Goal: Transaction & Acquisition: Purchase product/service

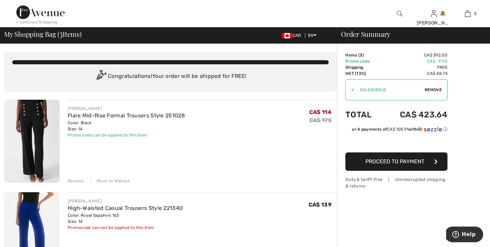
click at [74, 180] on div "Remove" at bounding box center [76, 181] width 17 height 6
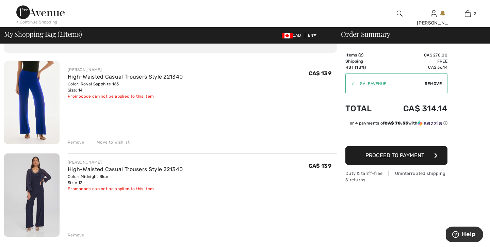
scroll to position [41, 0]
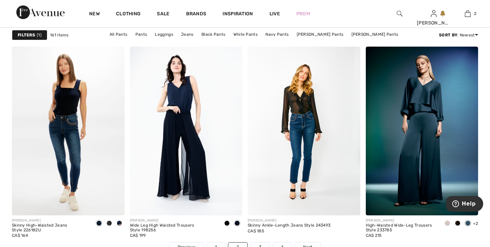
scroll to position [2963, 0]
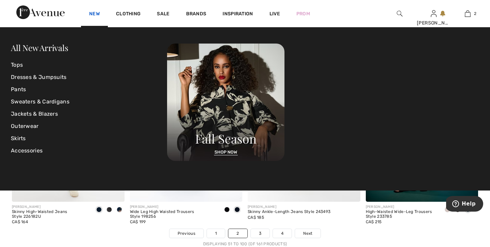
click at [97, 12] on link "New" at bounding box center [94, 14] width 11 height 7
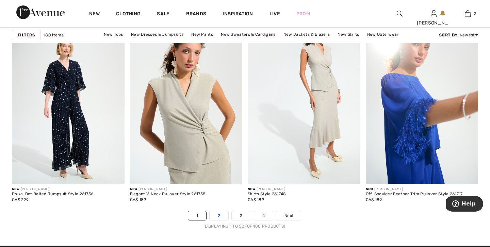
click at [223, 212] on link "2" at bounding box center [219, 215] width 19 height 9
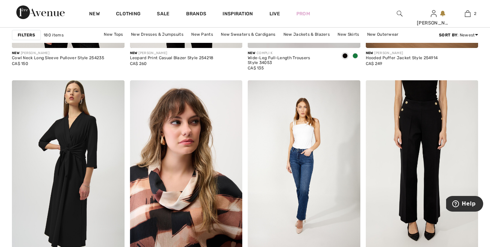
scroll to position [1157, 0]
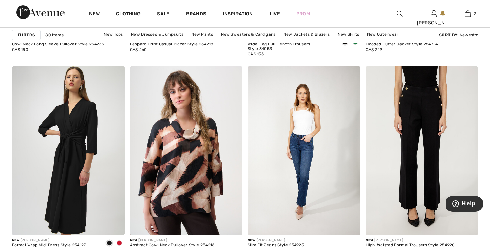
click at [223, 212] on div at bounding box center [228, 221] width 28 height 28
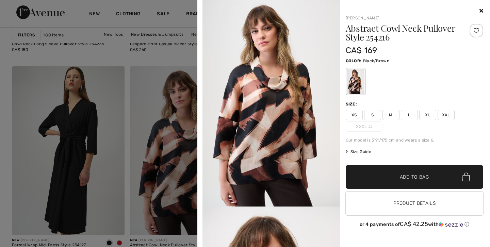
click at [481, 10] on icon at bounding box center [481, 10] width 4 height 5
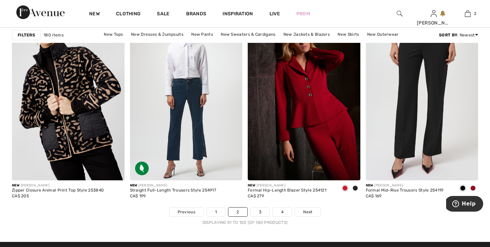
scroll to position [2995, 0]
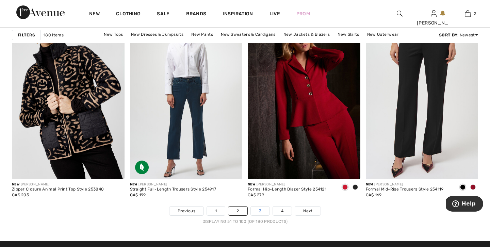
click at [260, 208] on link "3" at bounding box center [260, 211] width 19 height 9
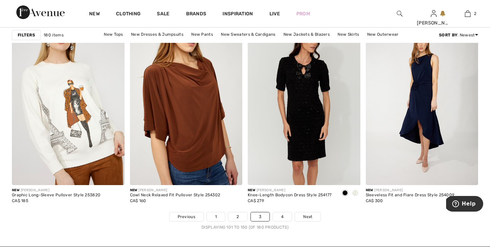
scroll to position [3008, 0]
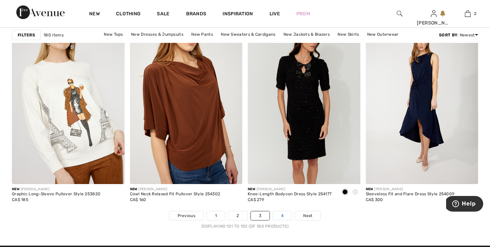
click at [282, 213] on link "4" at bounding box center [282, 215] width 19 height 9
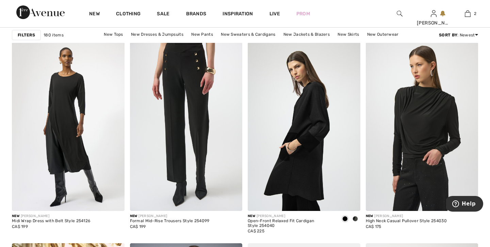
scroll to position [994, 0]
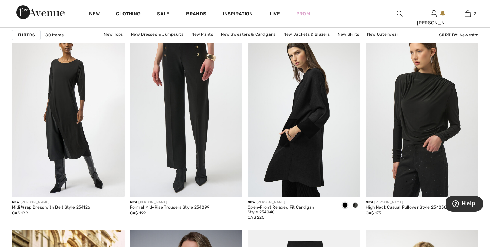
click at [355, 202] on span at bounding box center [355, 204] width 5 height 5
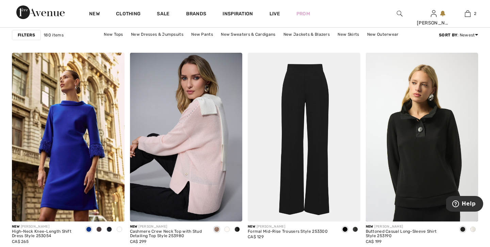
scroll to position [1184, 0]
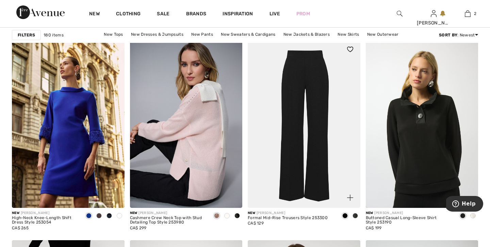
click at [355, 213] on span at bounding box center [355, 215] width 5 height 5
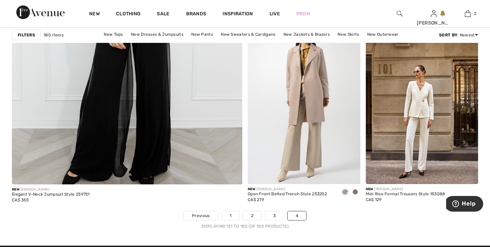
scroll to position [1933, 0]
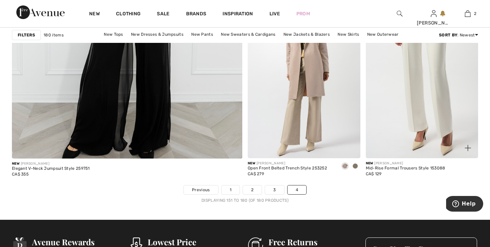
click at [421, 77] on img at bounding box center [422, 73] width 113 height 169
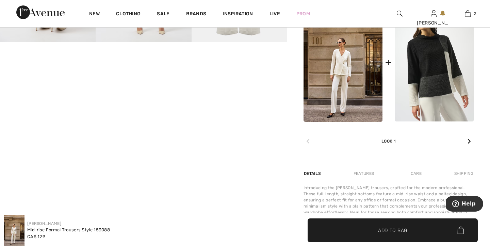
scroll to position [408, 0]
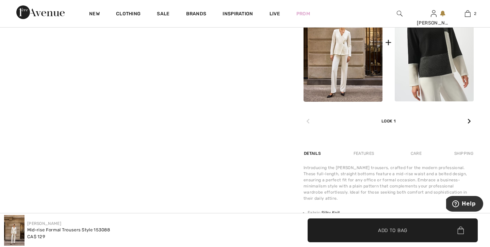
click at [346, 43] on img at bounding box center [343, 42] width 79 height 119
click at [342, 40] on img at bounding box center [343, 42] width 79 height 119
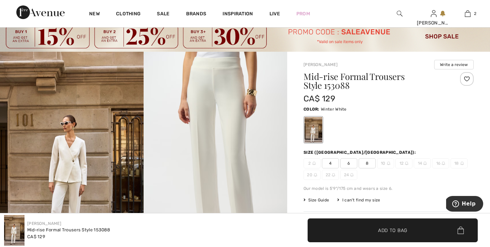
scroll to position [0, 0]
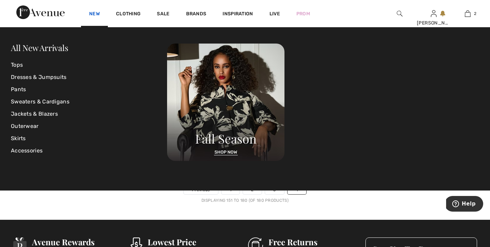
click at [96, 13] on link "New" at bounding box center [94, 14] width 11 height 7
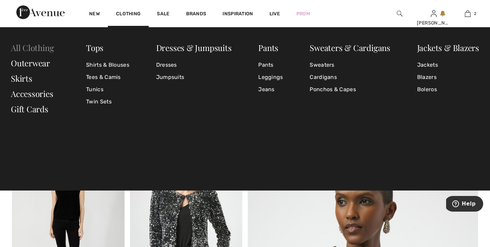
click at [46, 48] on link "All Clothing" at bounding box center [32, 47] width 43 height 11
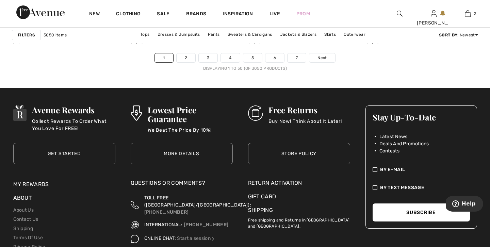
scroll to position [3158, 0]
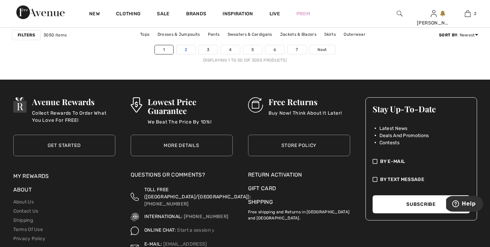
click at [188, 50] on link "2" at bounding box center [186, 49] width 19 height 9
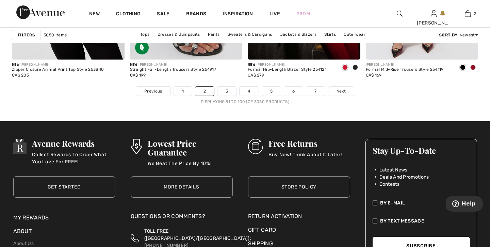
scroll to position [3117, 0]
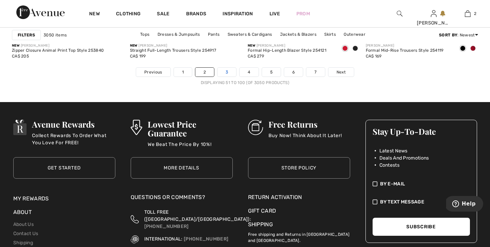
click at [229, 71] on link "3" at bounding box center [226, 72] width 19 height 9
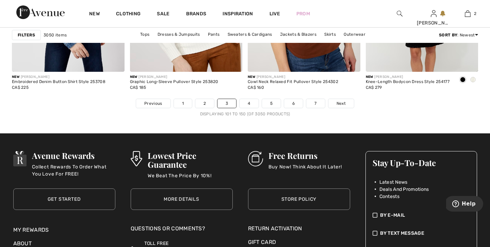
scroll to position [3131, 0]
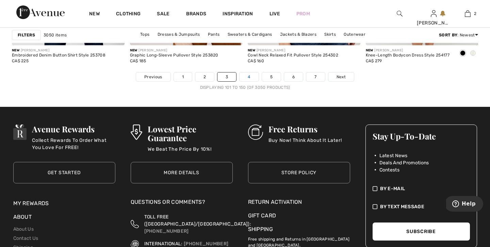
click at [245, 76] on link "4" at bounding box center [249, 76] width 19 height 9
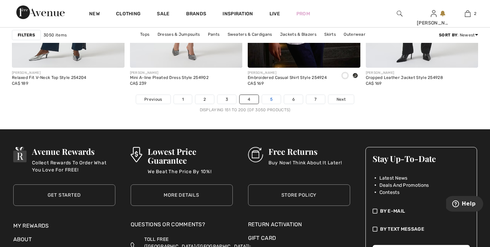
click at [268, 97] on link "5" at bounding box center [271, 99] width 19 height 9
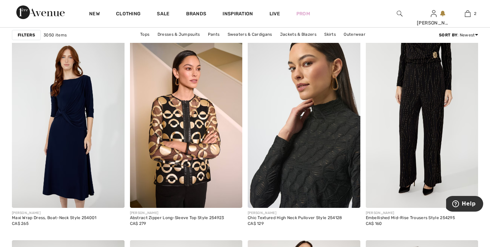
scroll to position [2069, 0]
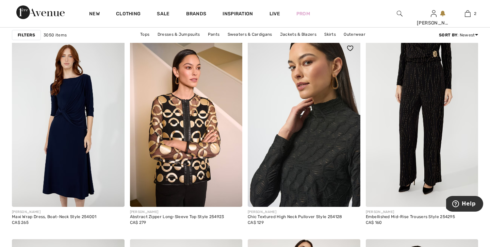
click at [339, 174] on img at bounding box center [304, 122] width 113 height 169
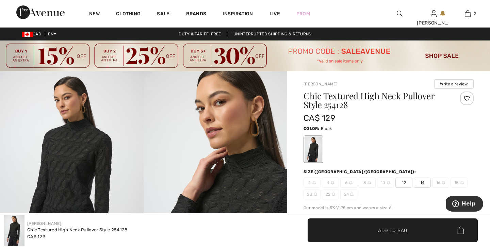
checkbox input "true"
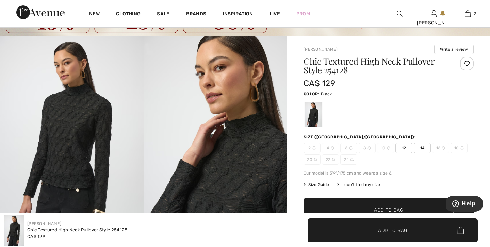
scroll to position [68, 0]
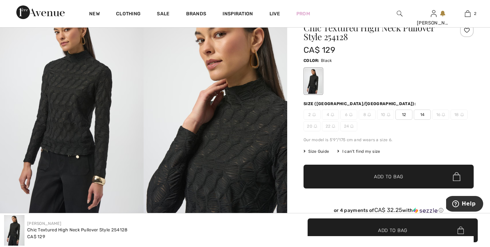
click at [226, 166] on img at bounding box center [216, 110] width 144 height 215
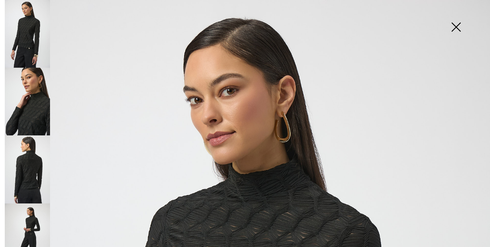
click at [28, 169] on img at bounding box center [27, 169] width 45 height 68
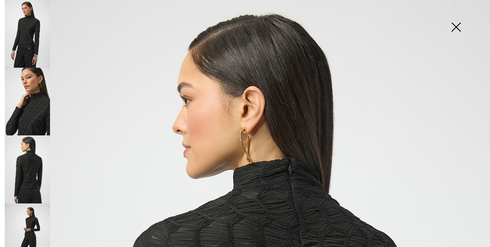
click at [31, 213] on img at bounding box center [27, 237] width 45 height 68
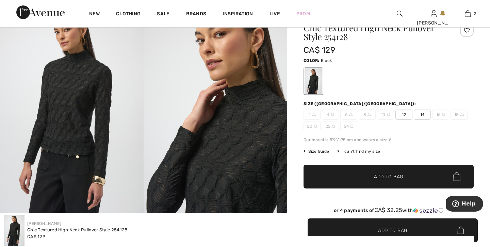
click at [219, 163] on img at bounding box center [216, 110] width 144 height 215
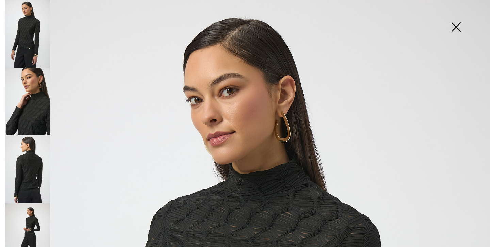
click at [458, 24] on img at bounding box center [456, 27] width 34 height 35
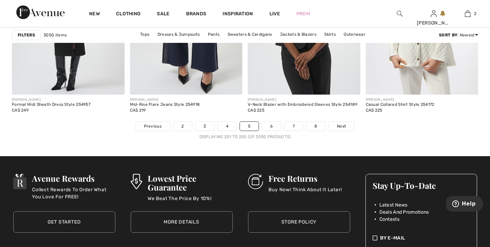
scroll to position [3090, 0]
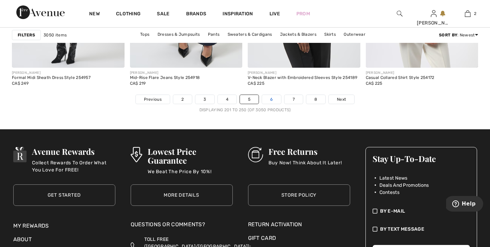
click at [270, 97] on link "6" at bounding box center [271, 99] width 19 height 9
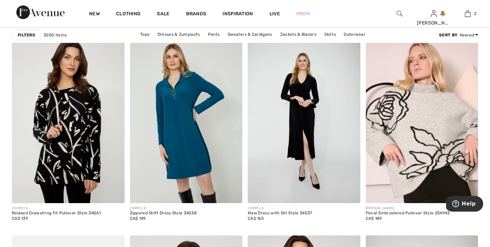
scroll to position [1239, 0]
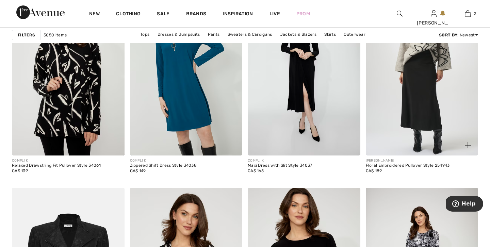
click at [420, 72] on img at bounding box center [422, 71] width 113 height 169
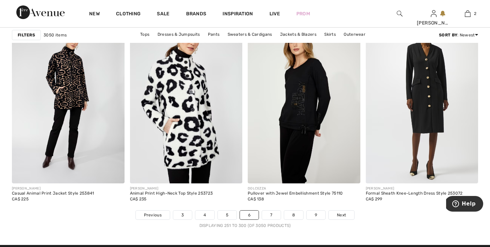
scroll to position [2976, 0]
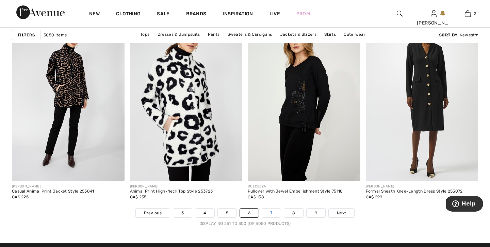
click at [272, 212] on link "7" at bounding box center [271, 213] width 18 height 9
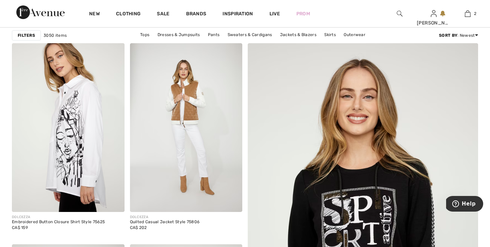
scroll to position [82, 0]
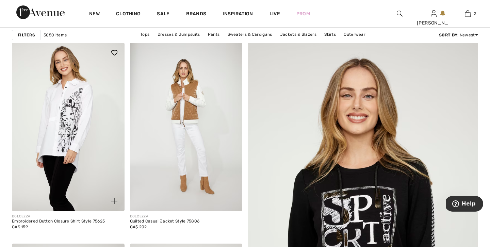
click at [74, 127] on img at bounding box center [68, 127] width 113 height 169
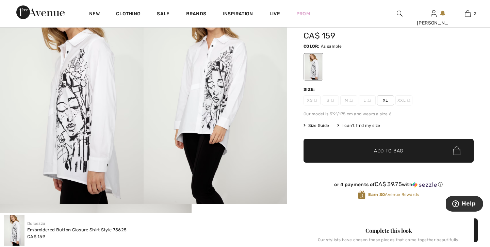
scroll to position [82, 0]
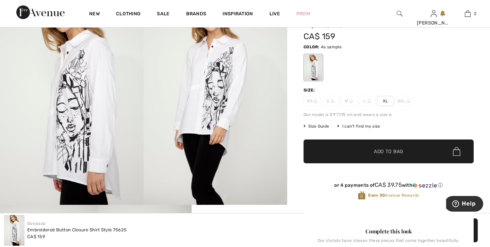
click at [385, 101] on span "XL" at bounding box center [385, 101] width 17 height 10
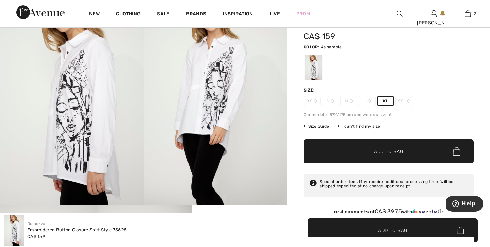
click at [380, 149] on span "Add to Bag" at bounding box center [388, 151] width 29 height 7
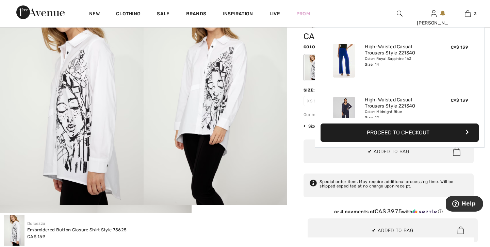
scroll to position [74, 0]
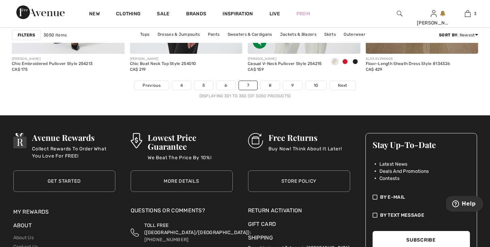
scroll to position [3117, 0]
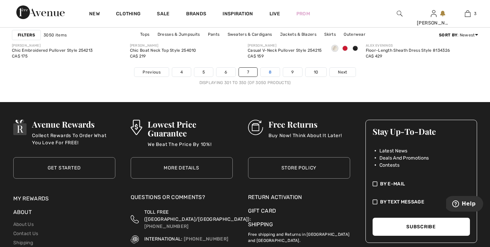
click at [271, 70] on link "8" at bounding box center [270, 72] width 19 height 9
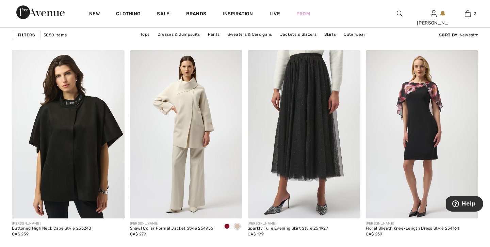
scroll to position [490, 0]
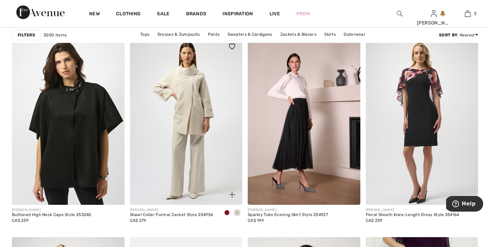
click at [227, 211] on span at bounding box center [226, 212] width 5 height 5
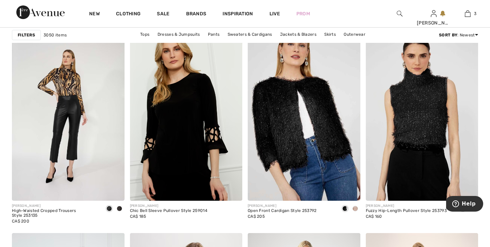
scroll to position [994, 0]
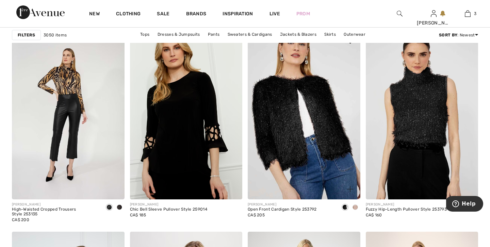
click at [356, 206] on span at bounding box center [355, 207] width 5 height 5
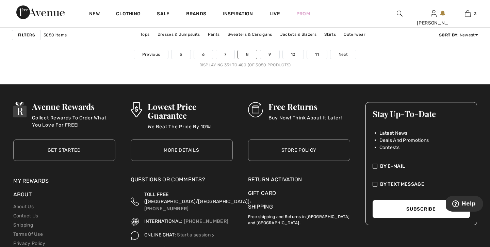
scroll to position [3158, 0]
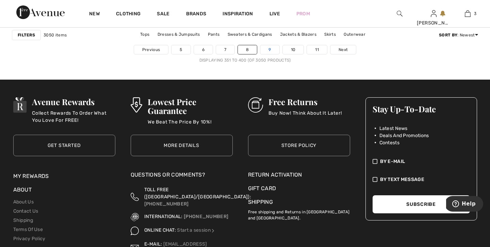
click at [271, 47] on link "9" at bounding box center [269, 49] width 19 height 9
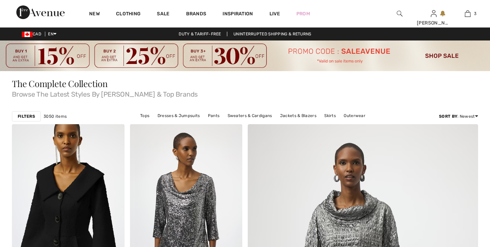
checkbox input "true"
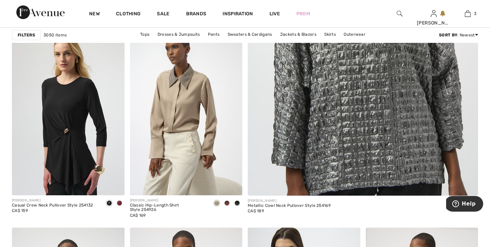
scroll to position [299, 0]
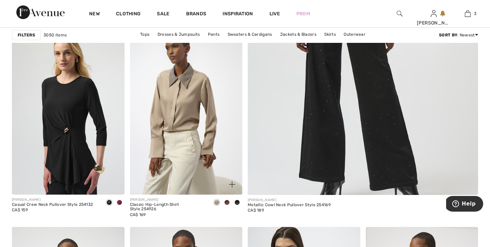
click at [227, 200] on span at bounding box center [226, 202] width 5 height 5
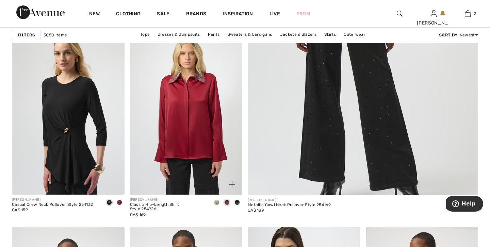
click at [238, 200] on span at bounding box center [236, 202] width 5 height 5
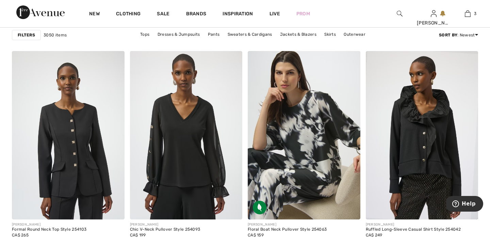
scroll to position [476, 0]
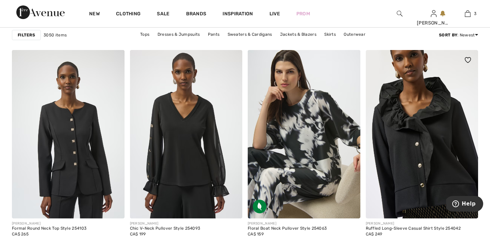
click at [448, 137] on img at bounding box center [422, 134] width 113 height 169
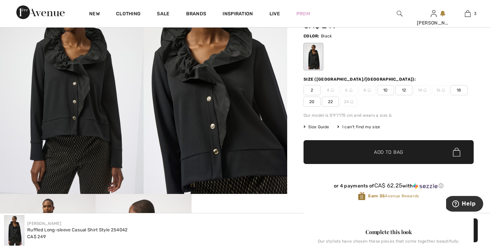
scroll to position [95, 0]
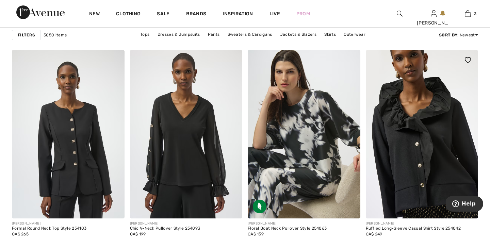
click at [456, 163] on img at bounding box center [422, 134] width 113 height 169
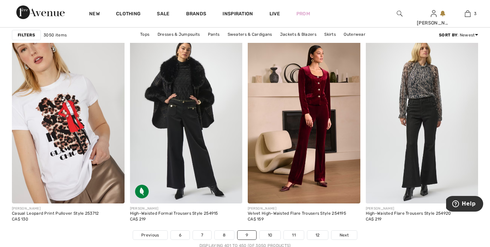
scroll to position [2968, 0]
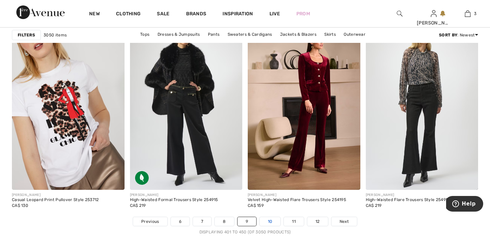
click at [268, 219] on link "10" at bounding box center [270, 221] width 21 height 9
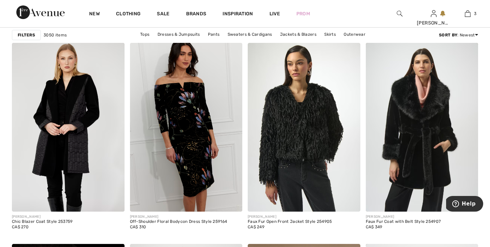
scroll to position [1184, 0]
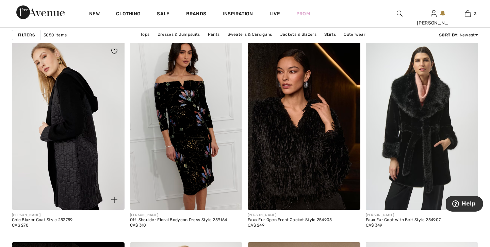
click at [61, 143] on img at bounding box center [68, 125] width 113 height 169
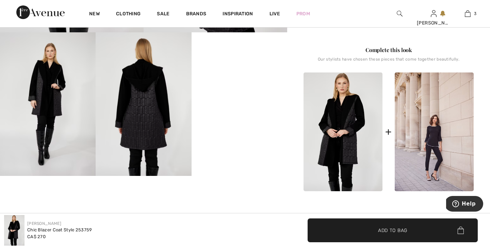
scroll to position [259, 0]
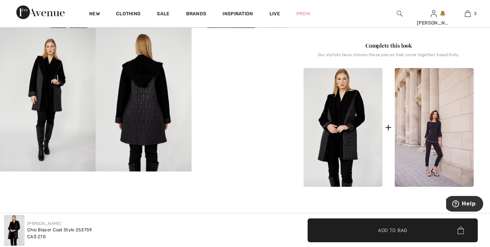
click at [234, 76] on video "Your browser does not support the video tag." at bounding box center [240, 52] width 96 height 48
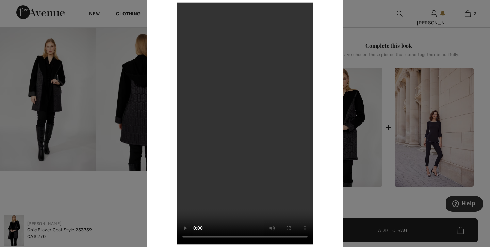
click at [357, 15] on div at bounding box center [245, 123] width 490 height 247
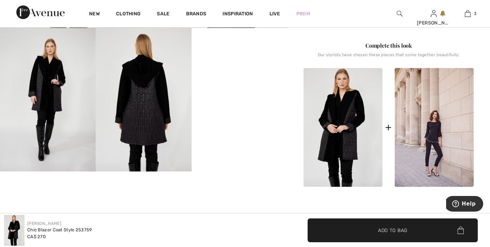
click at [137, 113] on img at bounding box center [144, 100] width 96 height 144
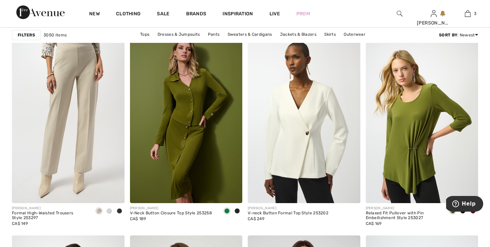
scroll to position [2554, 0]
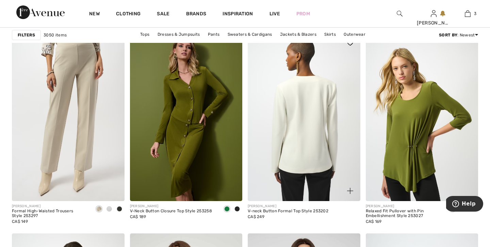
click at [304, 134] on img at bounding box center [304, 117] width 113 height 169
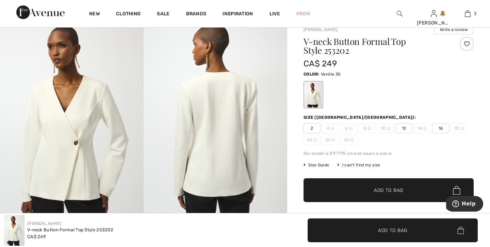
scroll to position [68, 0]
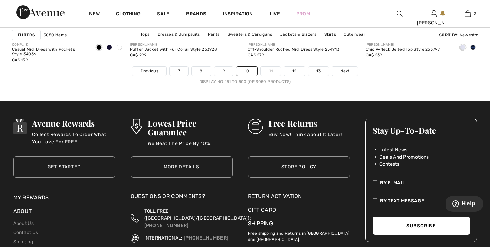
scroll to position [3144, 0]
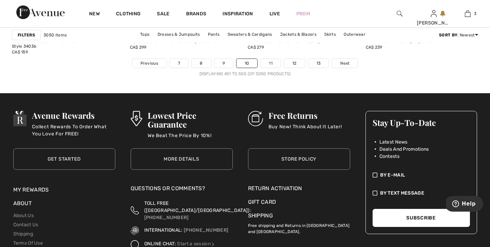
click at [268, 63] on link "11" at bounding box center [271, 63] width 20 height 9
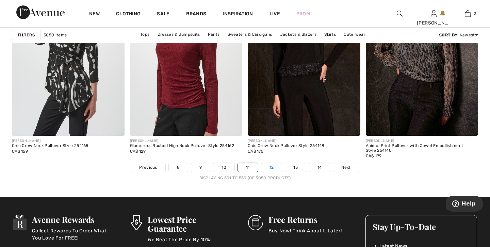
click at [275, 167] on link "12" at bounding box center [271, 167] width 21 height 9
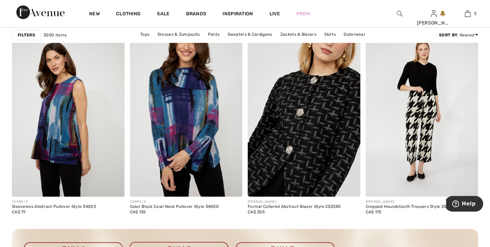
scroll to position [2287, 0]
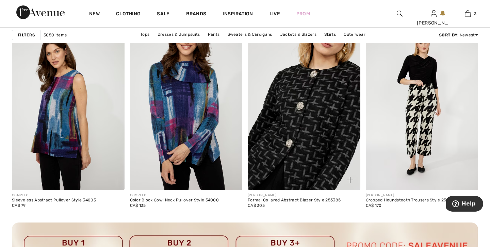
click at [297, 156] on img at bounding box center [304, 105] width 113 height 169
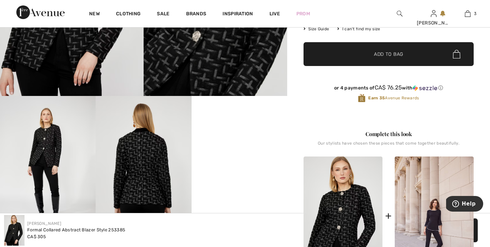
scroll to position [204, 0]
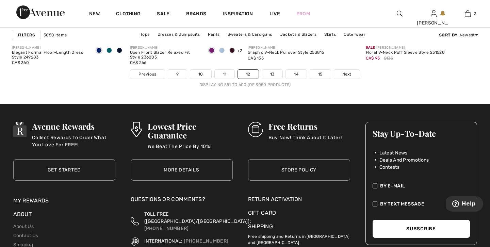
scroll to position [3131, 0]
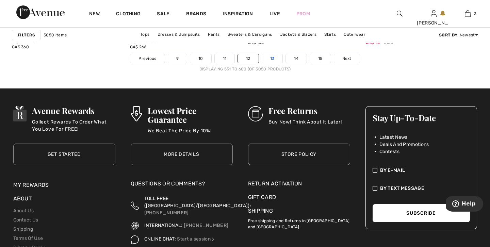
click at [277, 57] on link "13" at bounding box center [272, 58] width 21 height 9
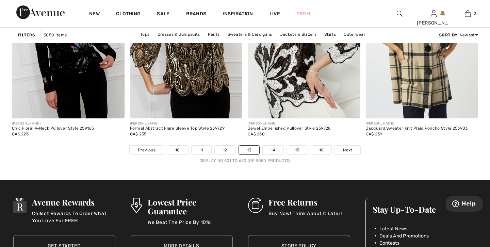
scroll to position [3063, 0]
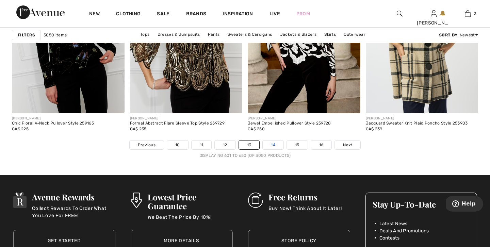
click at [271, 141] on link "14" at bounding box center [273, 145] width 21 height 9
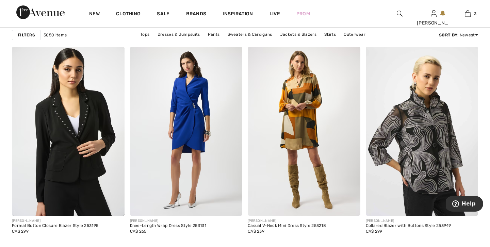
scroll to position [681, 0]
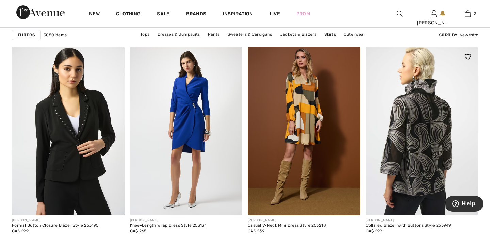
click at [417, 124] on img at bounding box center [422, 131] width 113 height 169
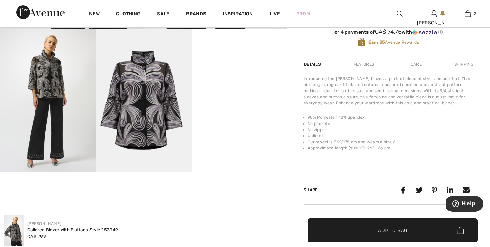
scroll to position [259, 0]
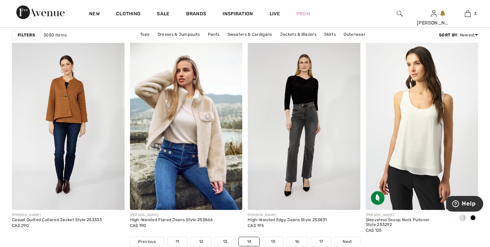
scroll to position [2967, 0]
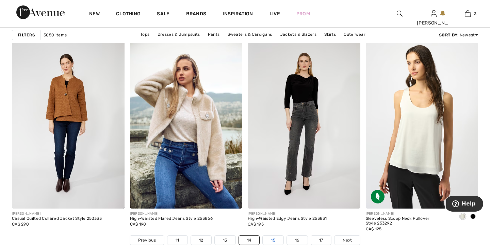
click at [275, 239] on link "15" at bounding box center [273, 240] width 21 height 9
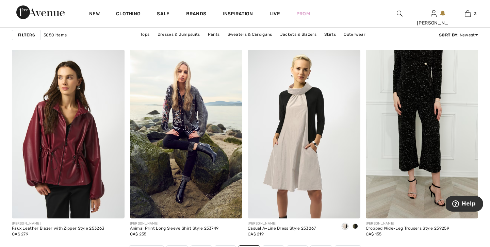
scroll to position [2967, 0]
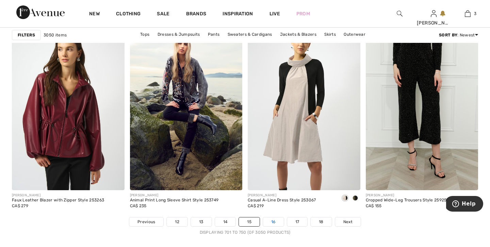
click at [271, 223] on link "16" at bounding box center [273, 221] width 21 height 9
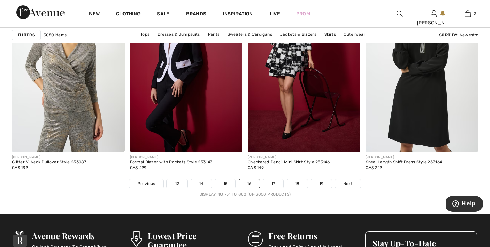
scroll to position [3035, 0]
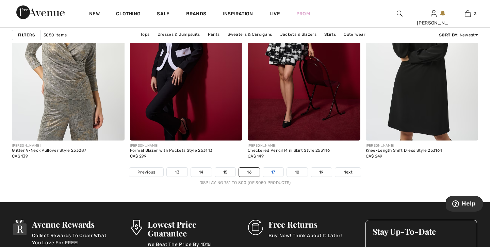
click at [272, 172] on link "17" at bounding box center [273, 172] width 20 height 9
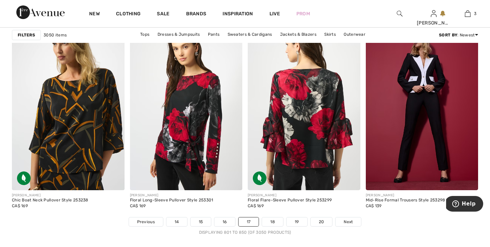
scroll to position [2981, 0]
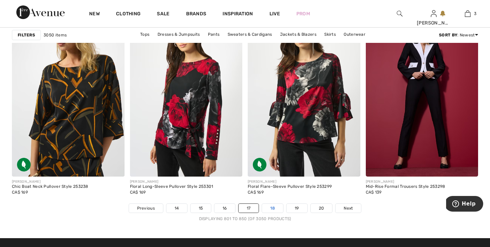
click at [279, 209] on link "18" at bounding box center [272, 208] width 21 height 9
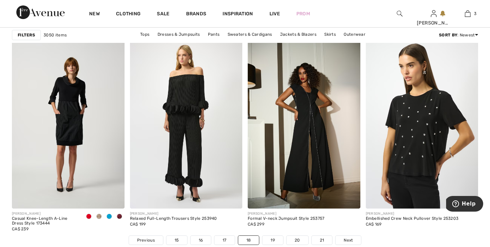
scroll to position [2981, 0]
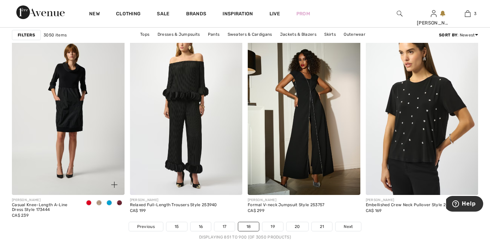
click at [99, 201] on span at bounding box center [98, 202] width 5 height 5
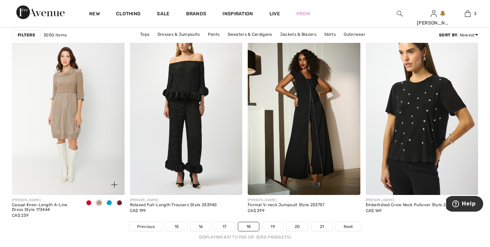
click at [90, 200] on div at bounding box center [89, 203] width 10 height 11
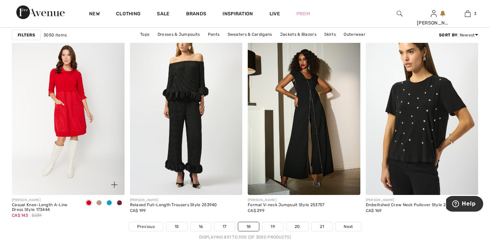
click at [108, 201] on span at bounding box center [109, 202] width 5 height 5
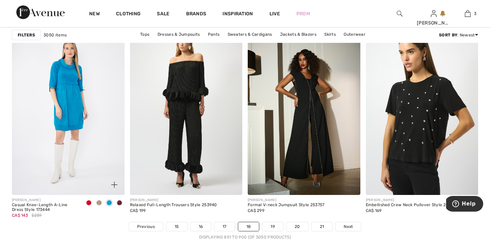
click at [99, 201] on span at bounding box center [98, 202] width 5 height 5
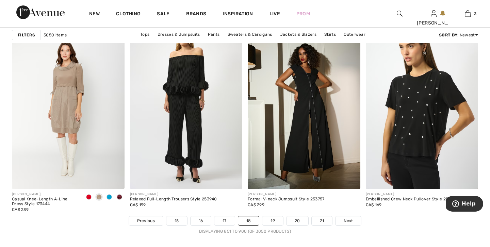
scroll to position [2986, 0]
click at [274, 220] on link "19" at bounding box center [272, 221] width 21 height 9
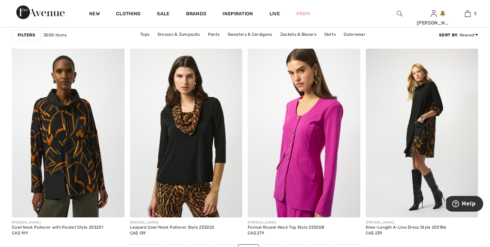
scroll to position [2954, 0]
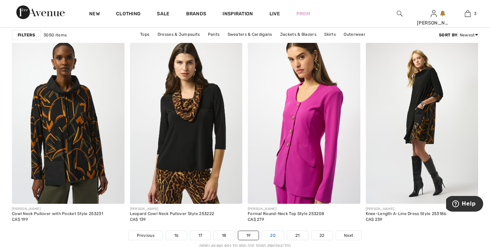
click at [275, 233] on link "20" at bounding box center [273, 235] width 22 height 9
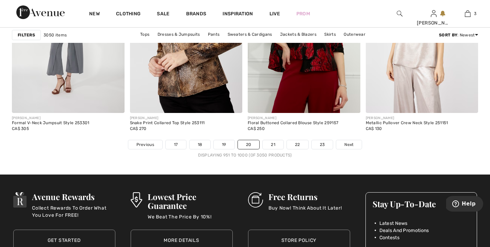
scroll to position [3068, 0]
